Goal: Task Accomplishment & Management: Manage account settings

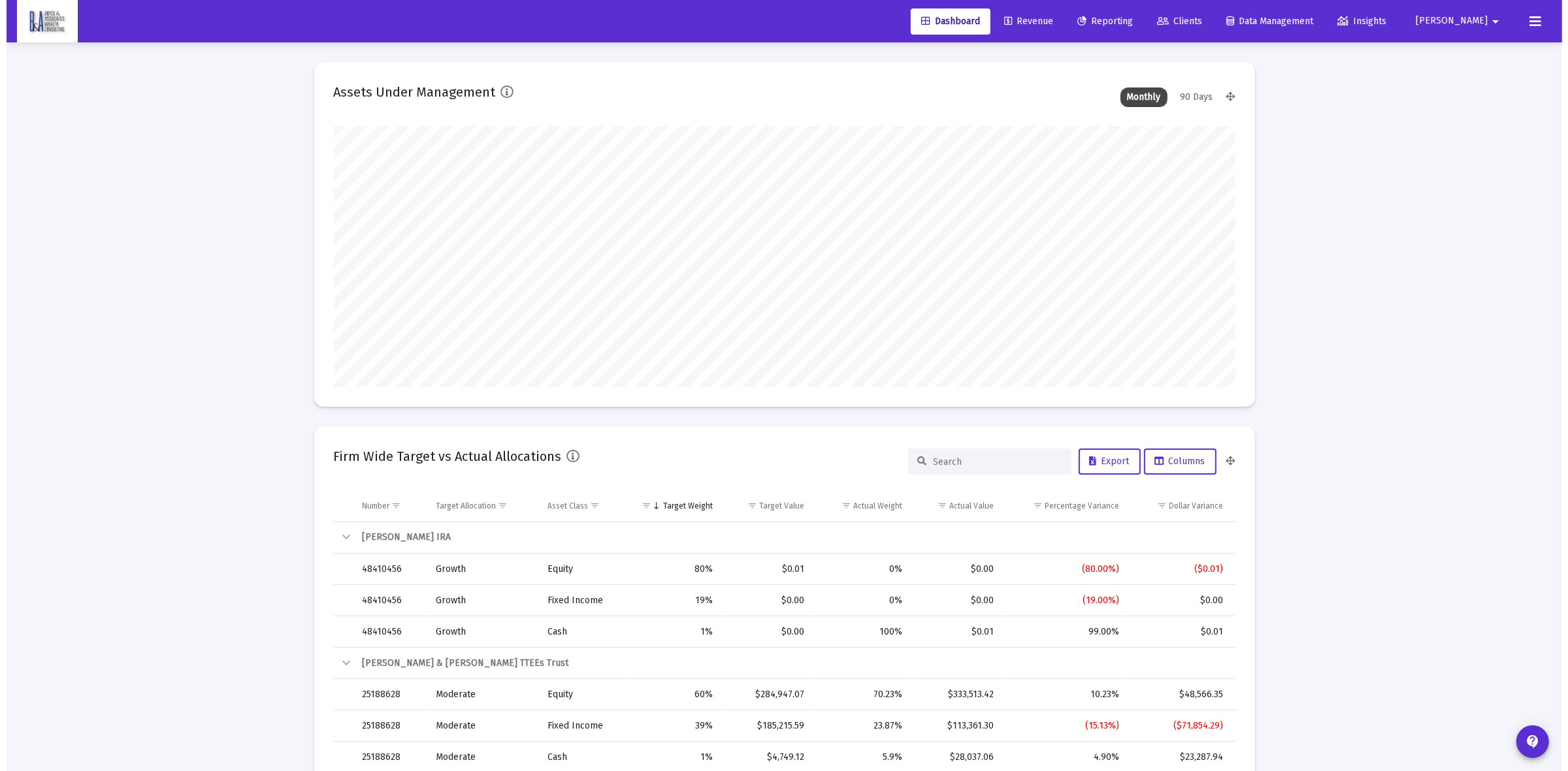
scroll to position [261, 486]
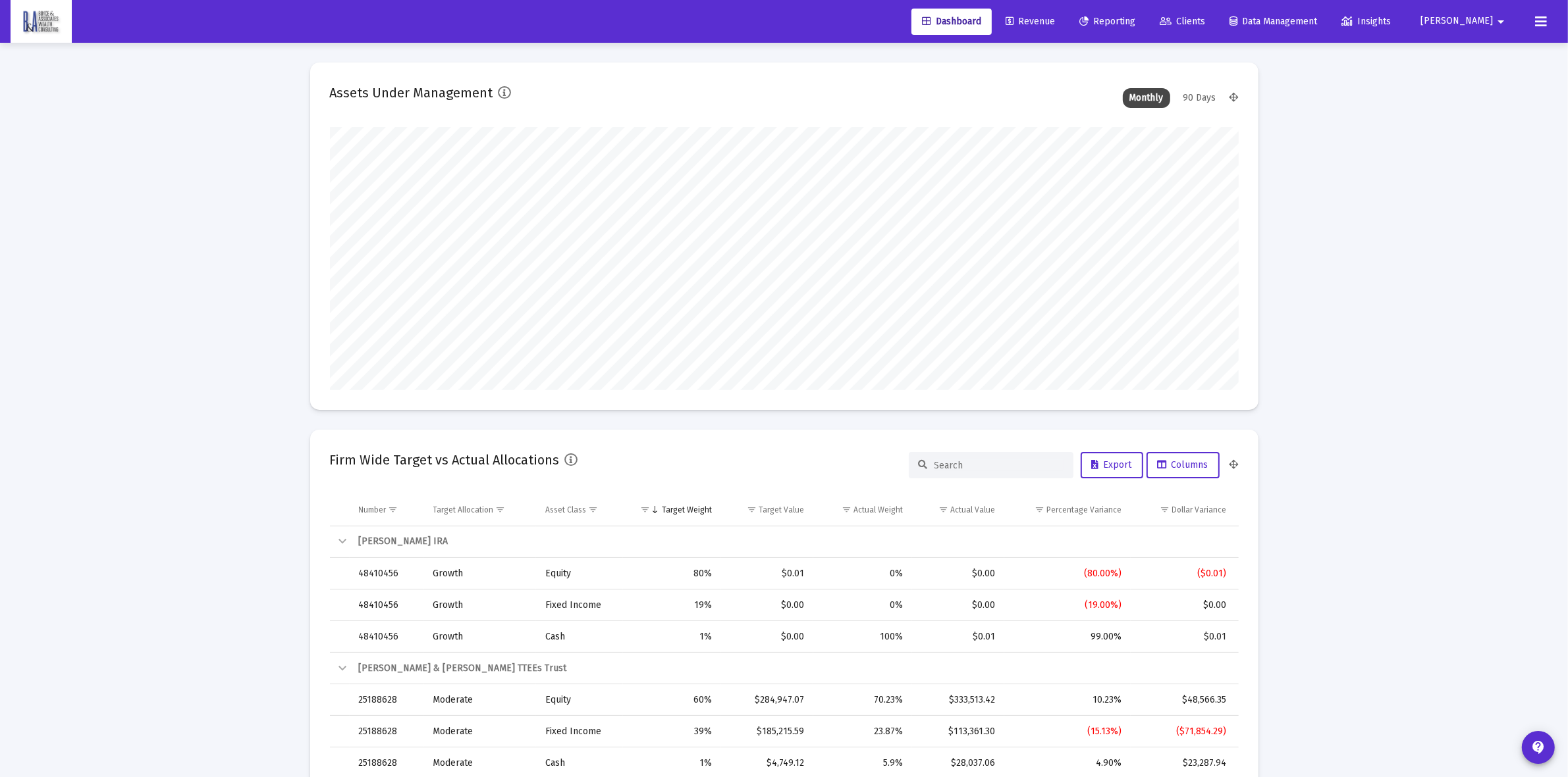
click at [1205, 20] on span "Clients" at bounding box center [1183, 21] width 46 height 11
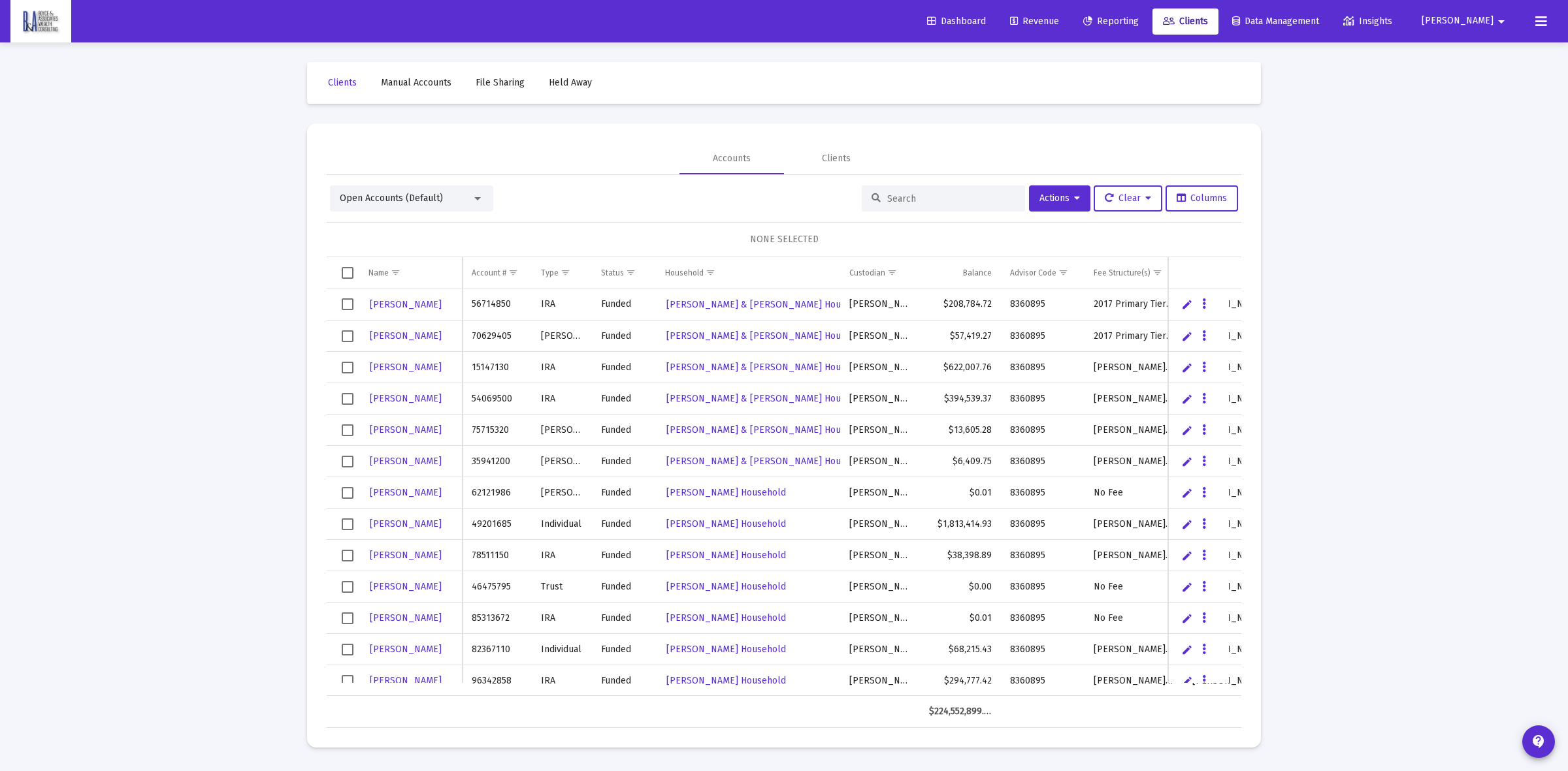
click at [949, 199] on input at bounding box center [951, 199] width 128 height 11
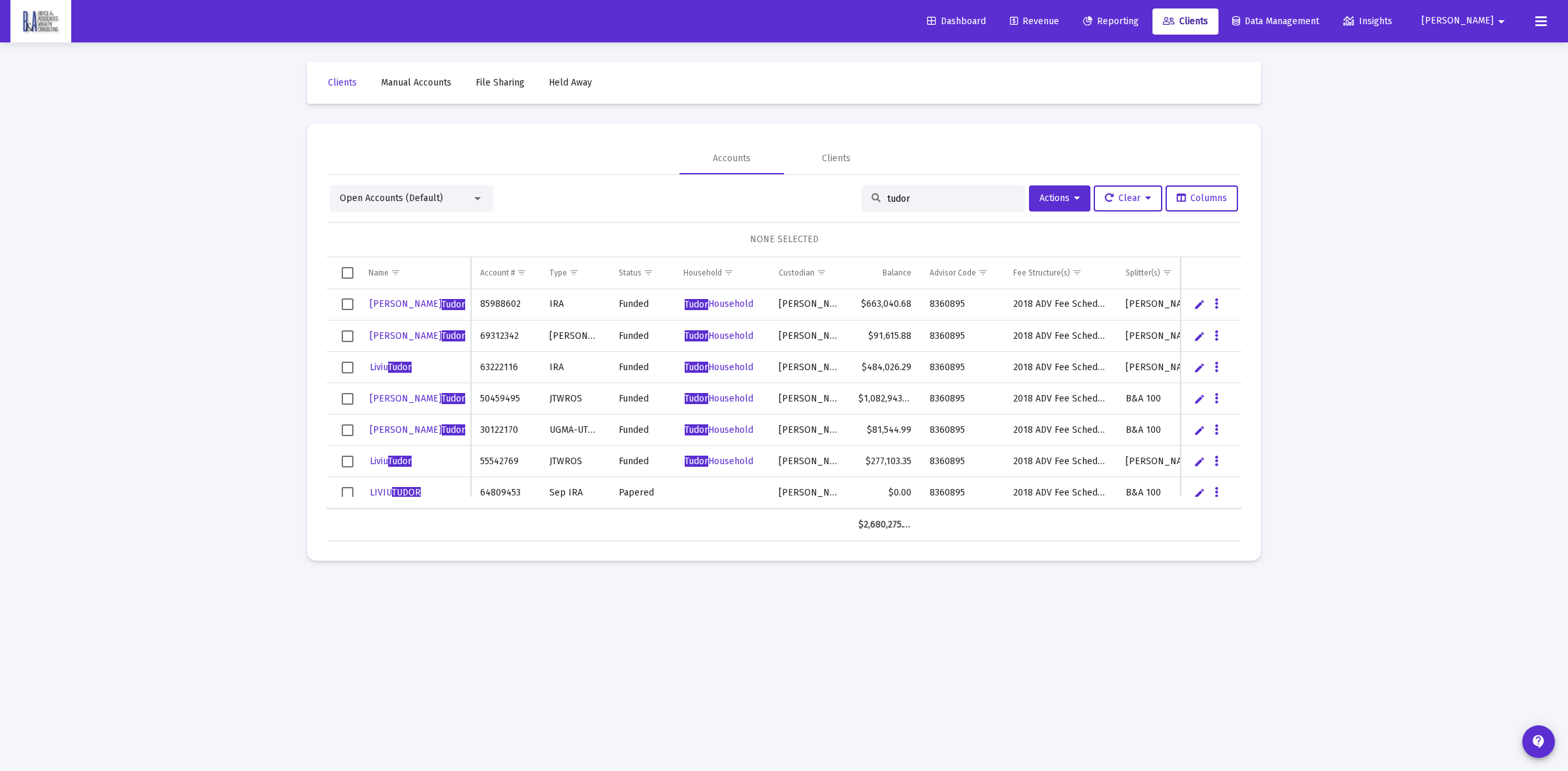
type input "tudor"
click at [1217, 487] on icon "Data grid" at bounding box center [1216, 493] width 4 height 15
click at [1262, 583] on button "Map to Household" at bounding box center [1268, 582] width 117 height 32
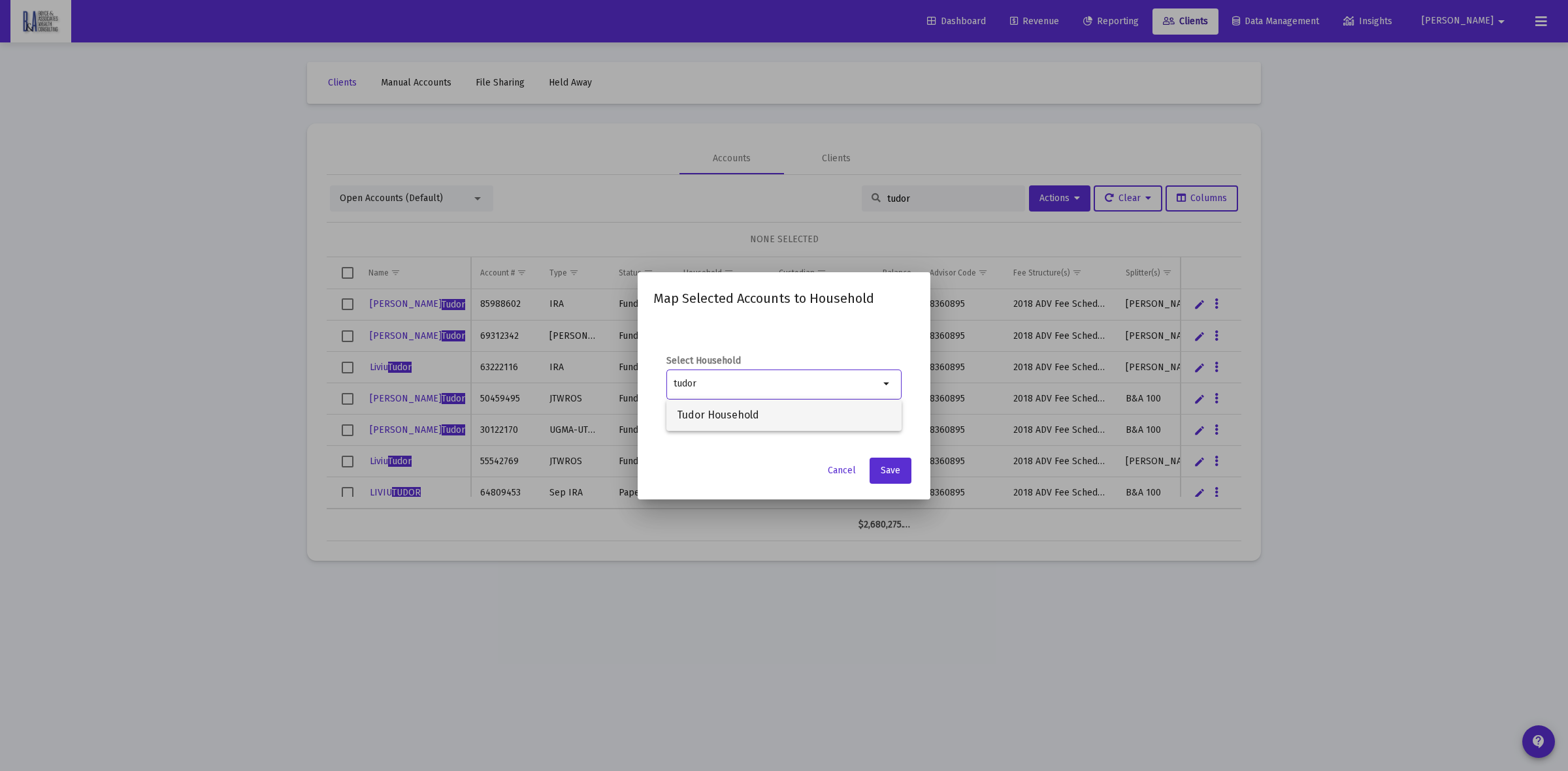
click at [710, 419] on span "Tudor Household" at bounding box center [784, 415] width 214 height 32
type input "Tudor Household"
click at [902, 467] on button "Save" at bounding box center [890, 471] width 42 height 26
